Goal: Task Accomplishment & Management: Complete application form

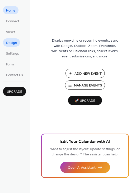
click at [9, 44] on span "Design" at bounding box center [11, 42] width 11 height 5
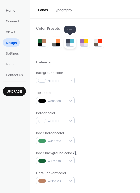
click at [70, 45] on div at bounding box center [72, 45] width 4 height 4
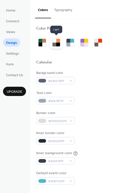
click at [57, 46] on div at bounding box center [58, 45] width 4 height 4
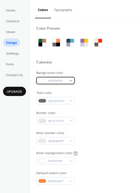
click at [72, 79] on div "#FFFFFFFF" at bounding box center [55, 80] width 39 height 7
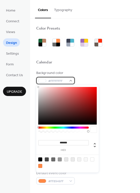
click at [72, 79] on div "#FFFFFFFF" at bounding box center [55, 80] width 39 height 7
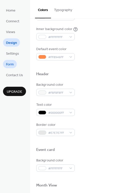
scroll to position [124, 0]
click at [12, 10] on span "Home" at bounding box center [11, 10] width 10 height 5
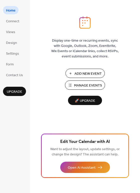
click at [74, 83] on span "Manage Events" at bounding box center [88, 85] width 28 height 5
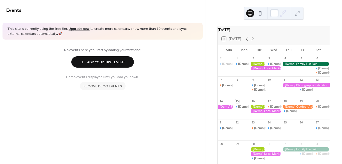
click at [125, 62] on button "Add Your First Event" at bounding box center [102, 61] width 63 height 11
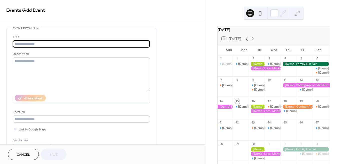
type input "*"
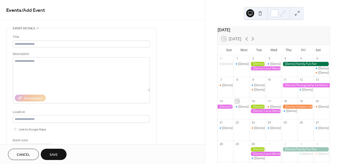
click at [38, 10] on span "/ Add Event" at bounding box center [34, 11] width 24 height 10
click at [287, 59] on div "4" at bounding box center [290, 58] width 16 height 7
click at [288, 66] on div at bounding box center [306, 64] width 48 height 4
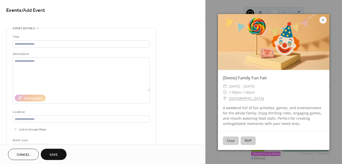
click at [323, 19] on icon at bounding box center [323, 20] width 6 height 6
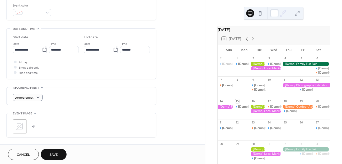
scroll to position [124, 0]
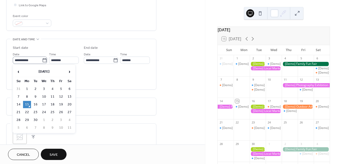
click at [42, 59] on icon at bounding box center [44, 60] width 5 height 5
click at [42, 59] on input "**********" at bounding box center [27, 60] width 29 height 7
click at [44, 103] on td "17" at bounding box center [44, 104] width 8 height 7
type input "**********"
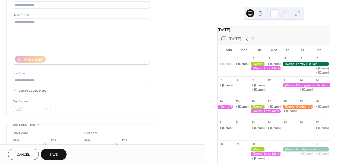
scroll to position [3, 0]
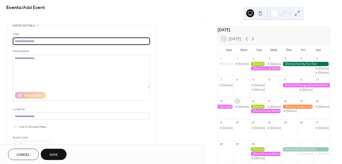
click at [53, 40] on input "text" at bounding box center [81, 41] width 137 height 7
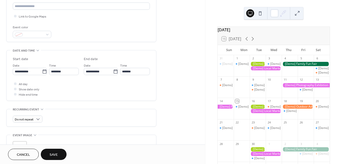
scroll to position [114, 0]
type input "**********"
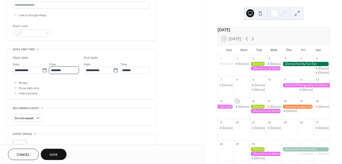
click at [69, 71] on input "********" at bounding box center [64, 70] width 30 height 7
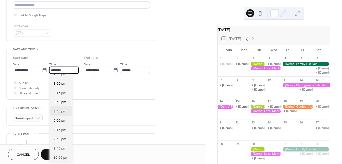
scroll to position [737, 0]
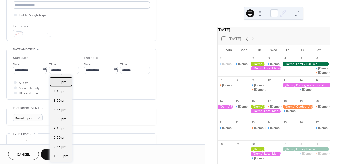
click at [64, 79] on div "8:00 pm" at bounding box center [61, 81] width 23 height 9
type input "*******"
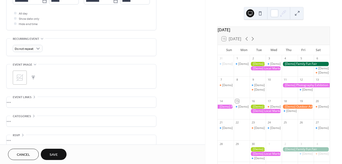
scroll to position [185, 0]
click at [33, 74] on button "button" at bounding box center [33, 76] width 7 height 7
click at [57, 152] on span "Save" at bounding box center [54, 154] width 8 height 5
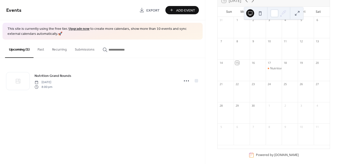
scroll to position [35, 0]
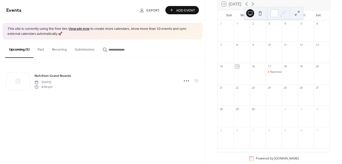
click at [256, 81] on div at bounding box center [258, 76] width 16 height 13
